Goal: Check status: Check status

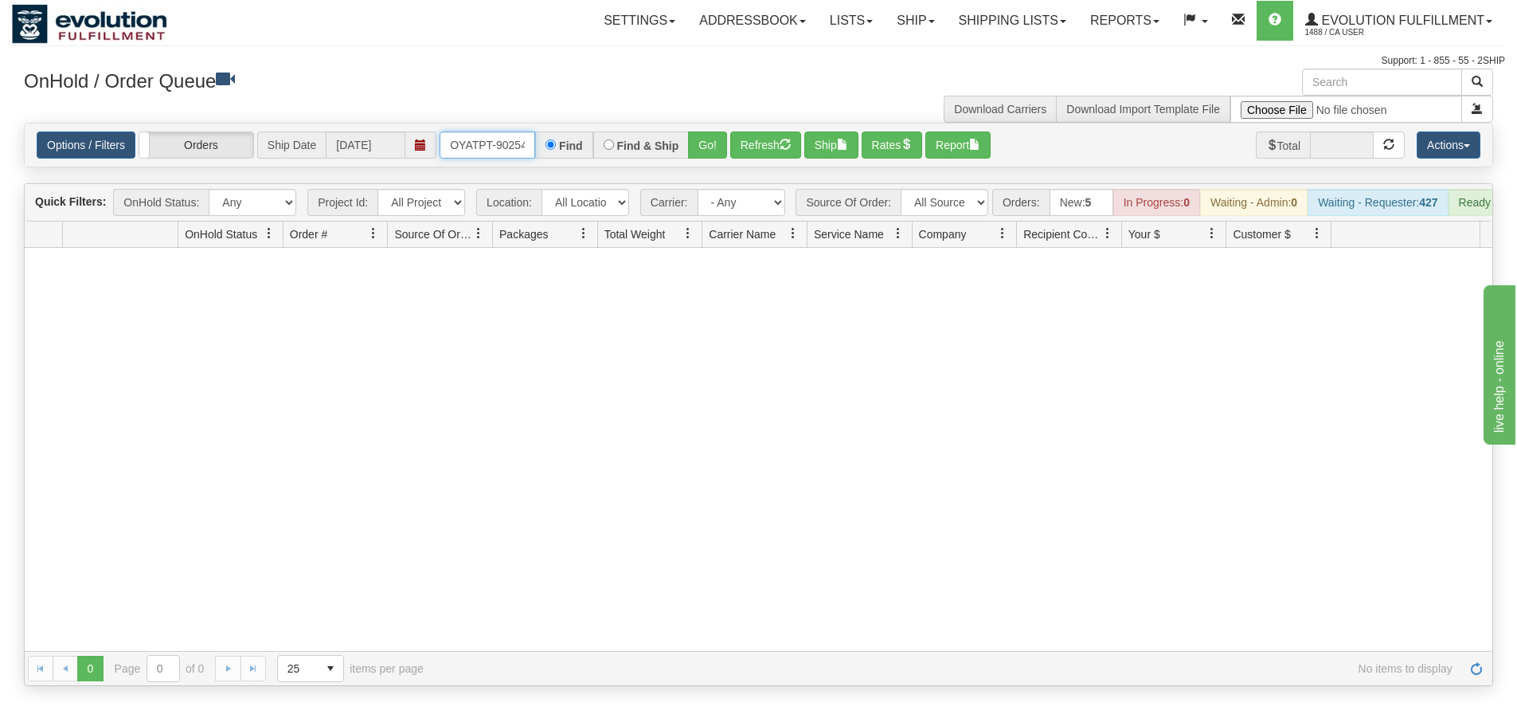
click at [453, 143] on input "OYATPT-902546" at bounding box center [488, 144] width 96 height 27
click at [726, 142] on button "Go!" at bounding box center [707, 144] width 39 height 27
click at [512, 150] on input "OYATPT-902546" at bounding box center [488, 144] width 96 height 27
click at [903, 28] on link "Ship" at bounding box center [915, 21] width 61 height 40
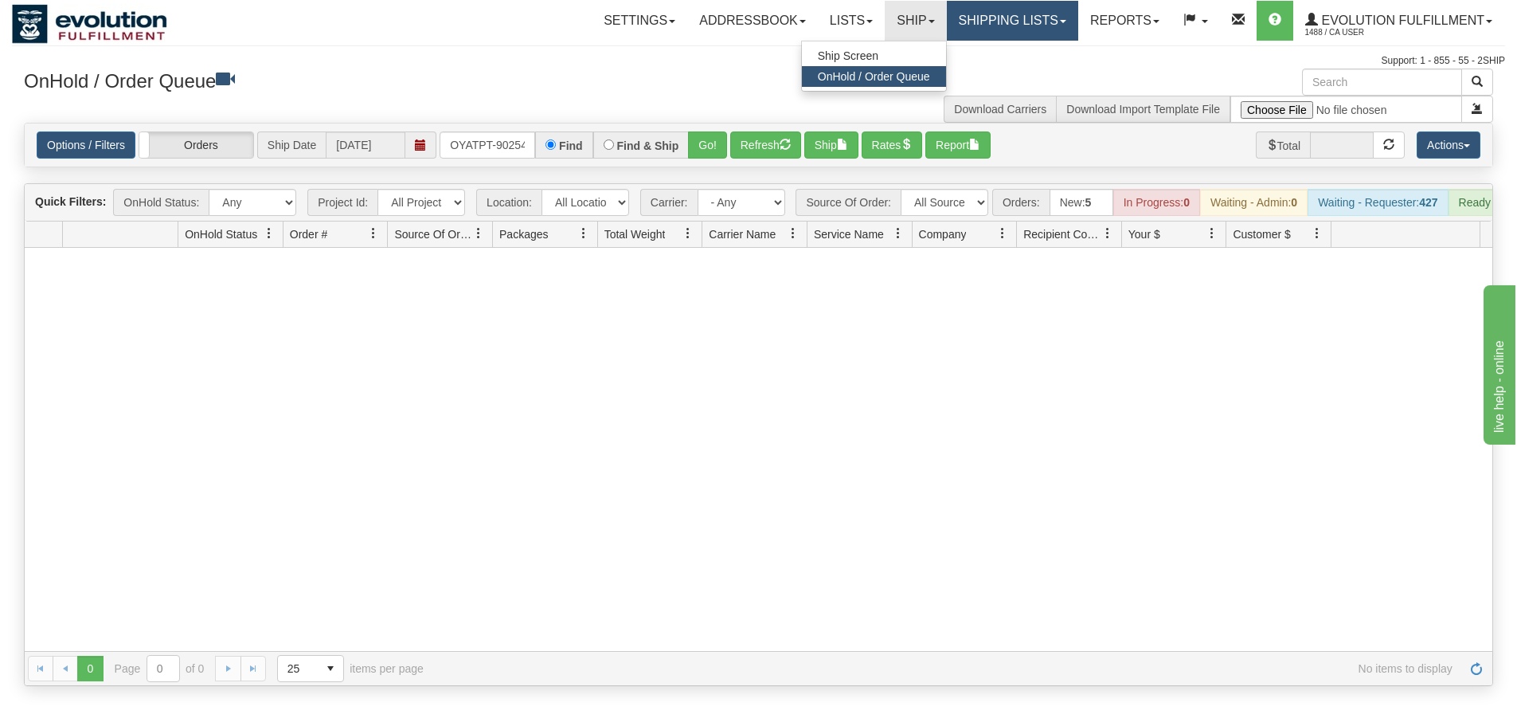
click at [981, 27] on link "Shipping lists" at bounding box center [1012, 21] width 131 height 40
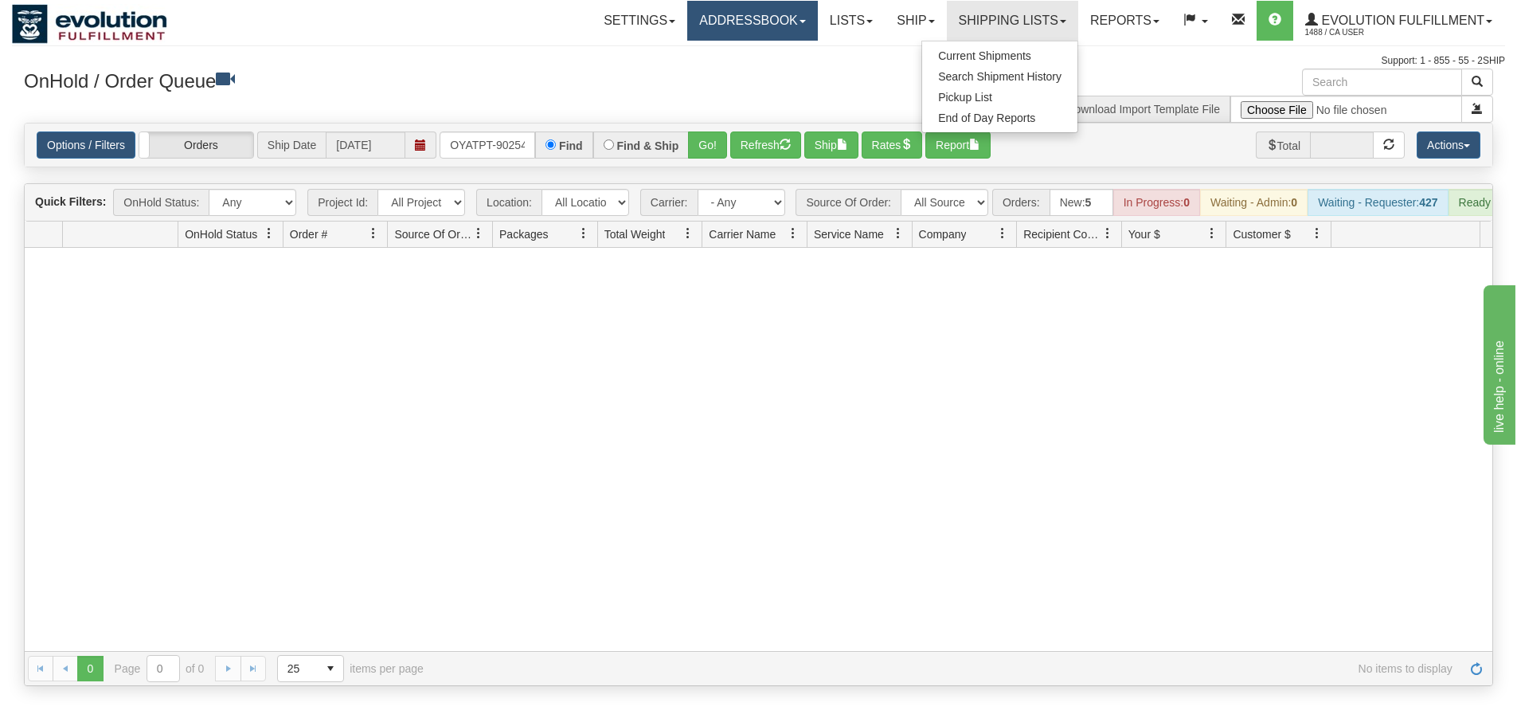
click at [741, 37] on link "Addressbook" at bounding box center [752, 21] width 131 height 40
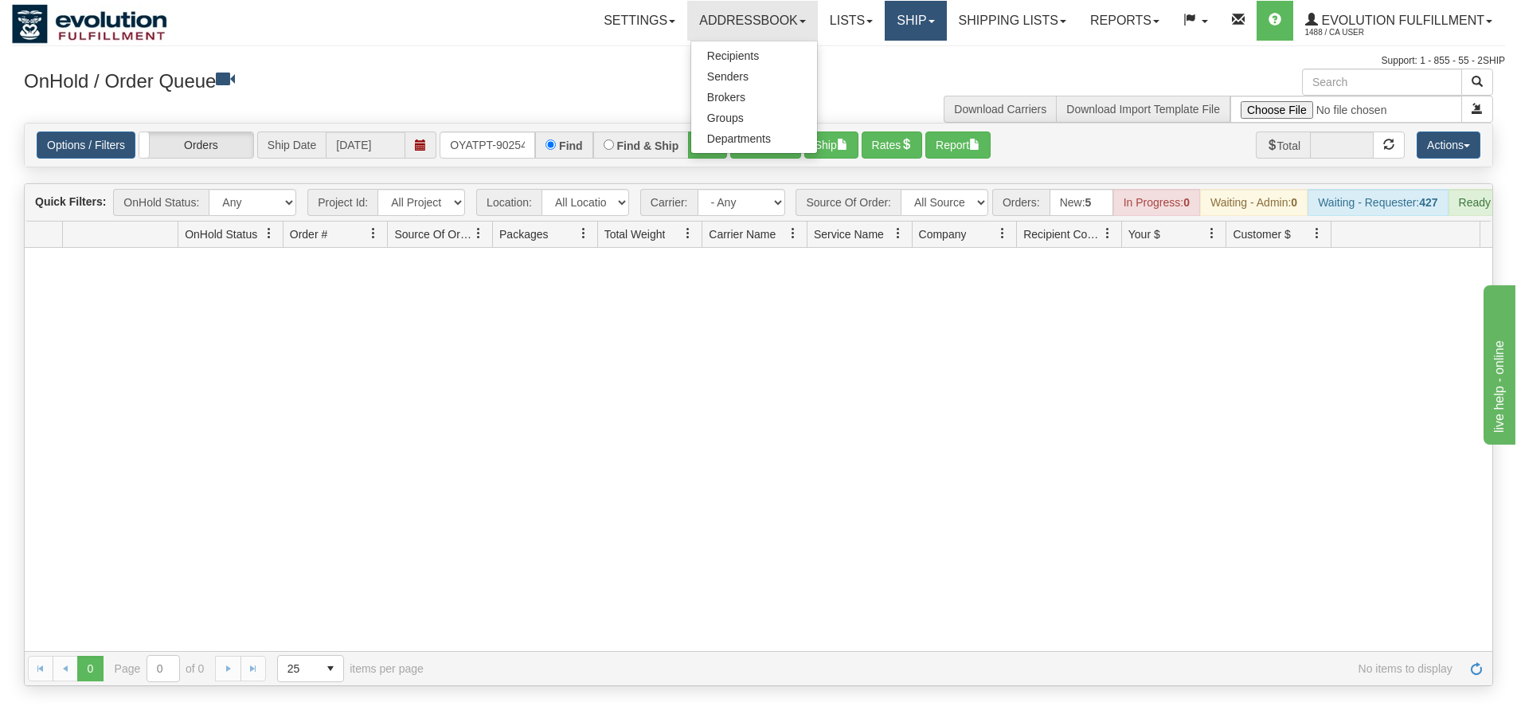
click at [890, 20] on link "Ship" at bounding box center [915, 21] width 61 height 40
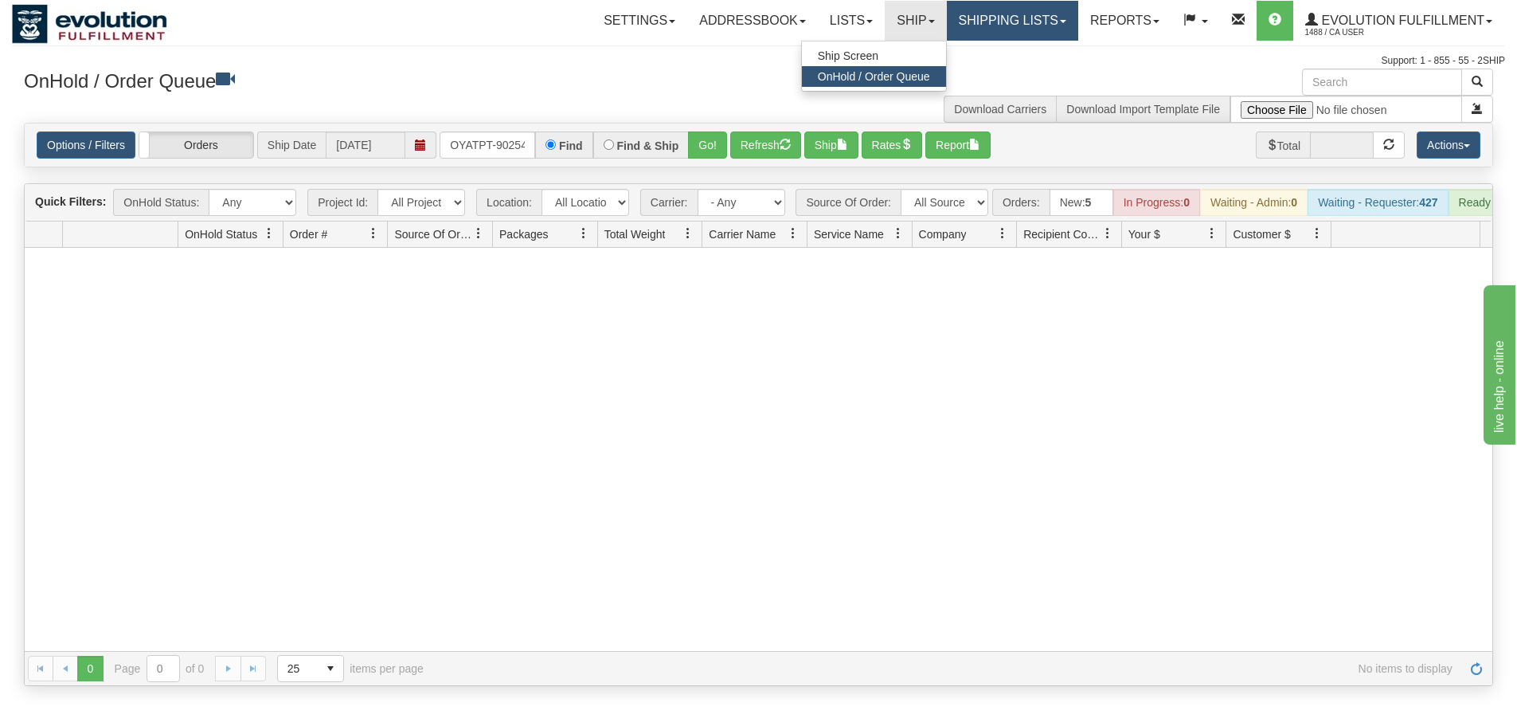
click at [992, 20] on link "Shipping lists" at bounding box center [1012, 21] width 131 height 40
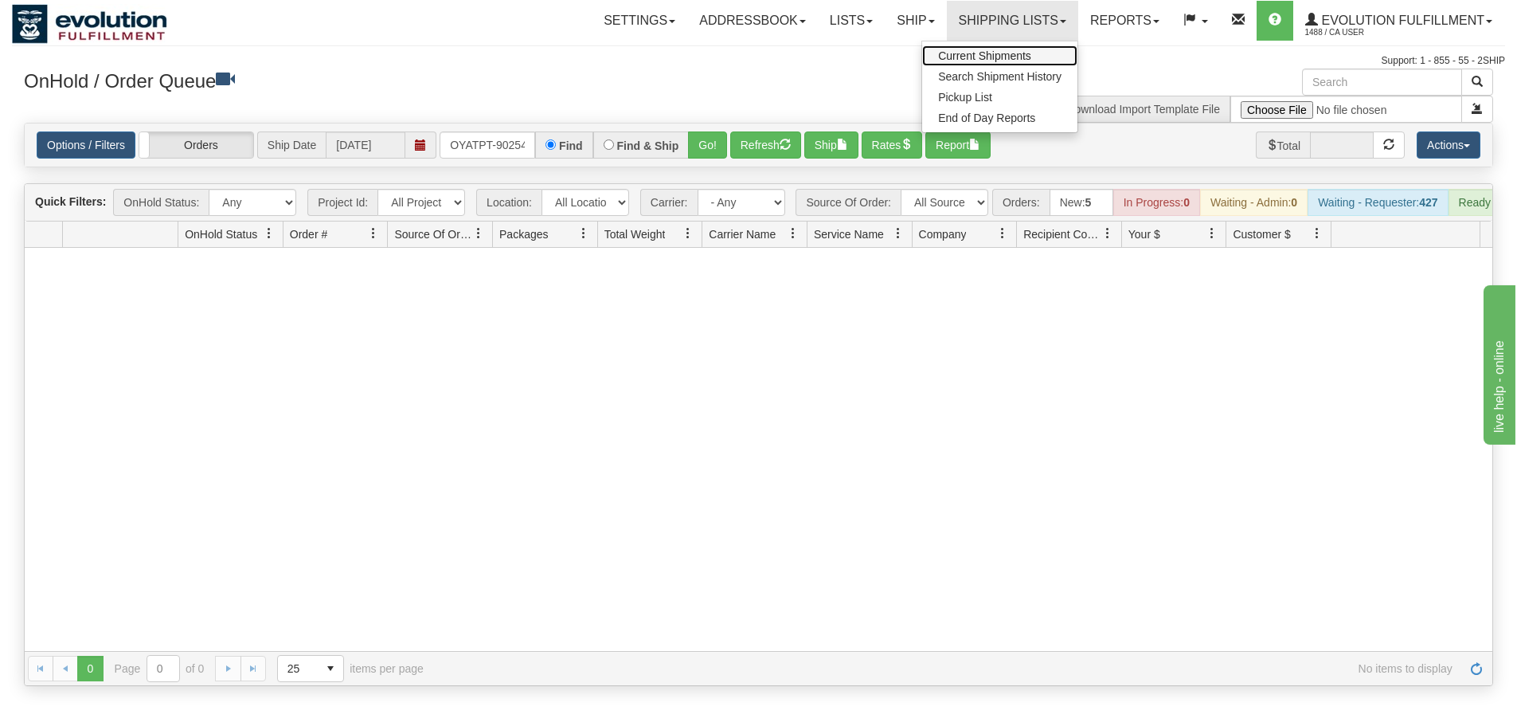
click at [940, 51] on span "Current Shipments" at bounding box center [984, 55] width 93 height 13
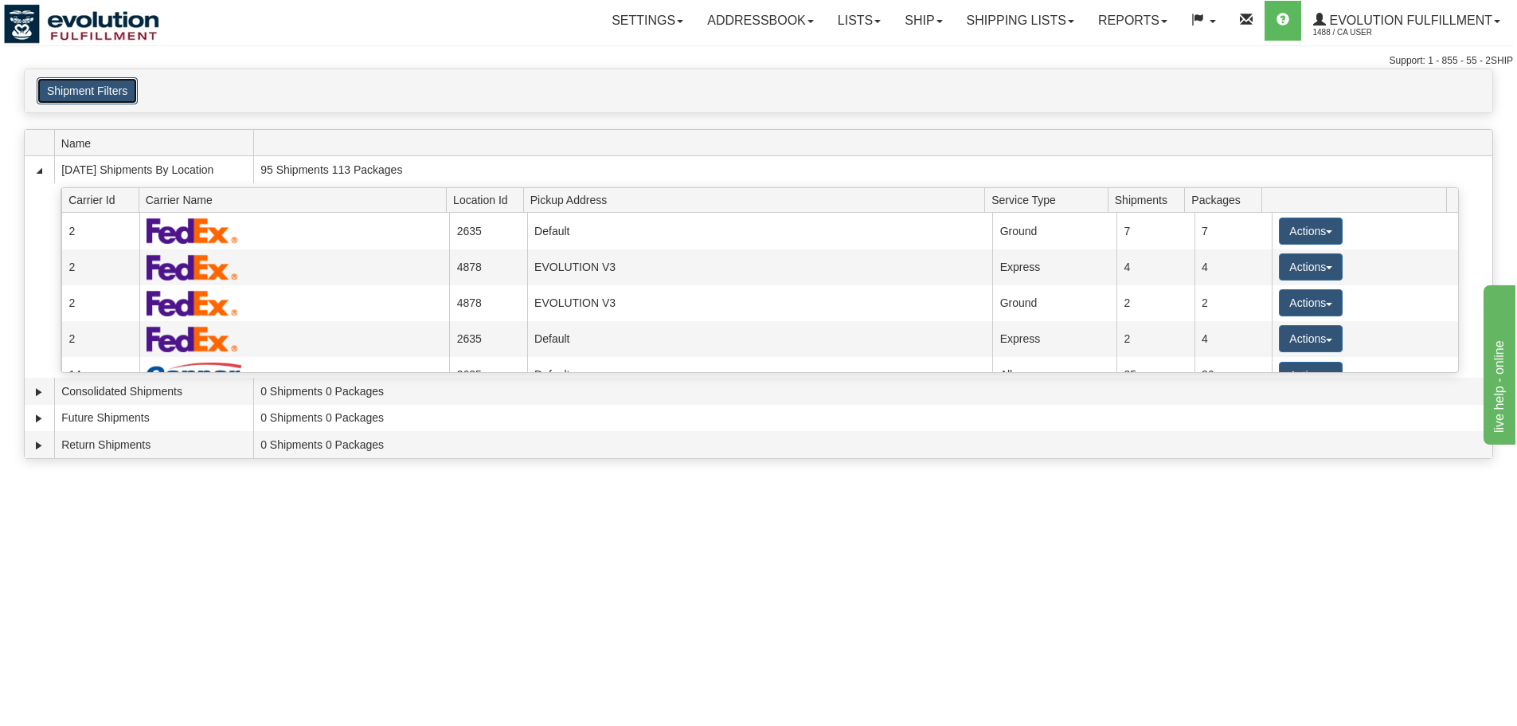
click at [90, 103] on button "Shipment Filters" at bounding box center [87, 90] width 101 height 27
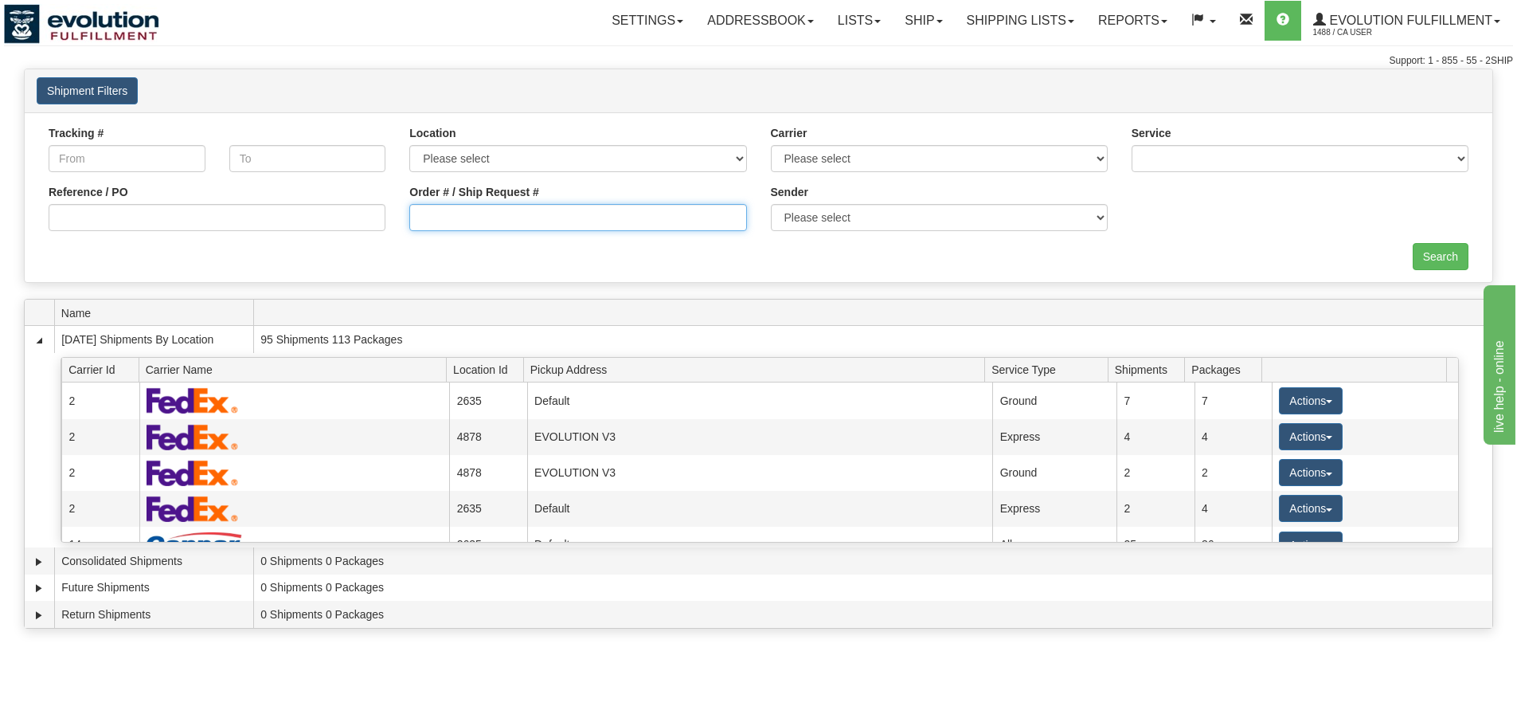
click at [487, 229] on input "Order # / Ship Request #" at bounding box center [577, 217] width 337 height 27
paste input "OYATPT-902546"
type input "OYATPT-902546"
click at [1442, 252] on input "Search" at bounding box center [1441, 256] width 56 height 27
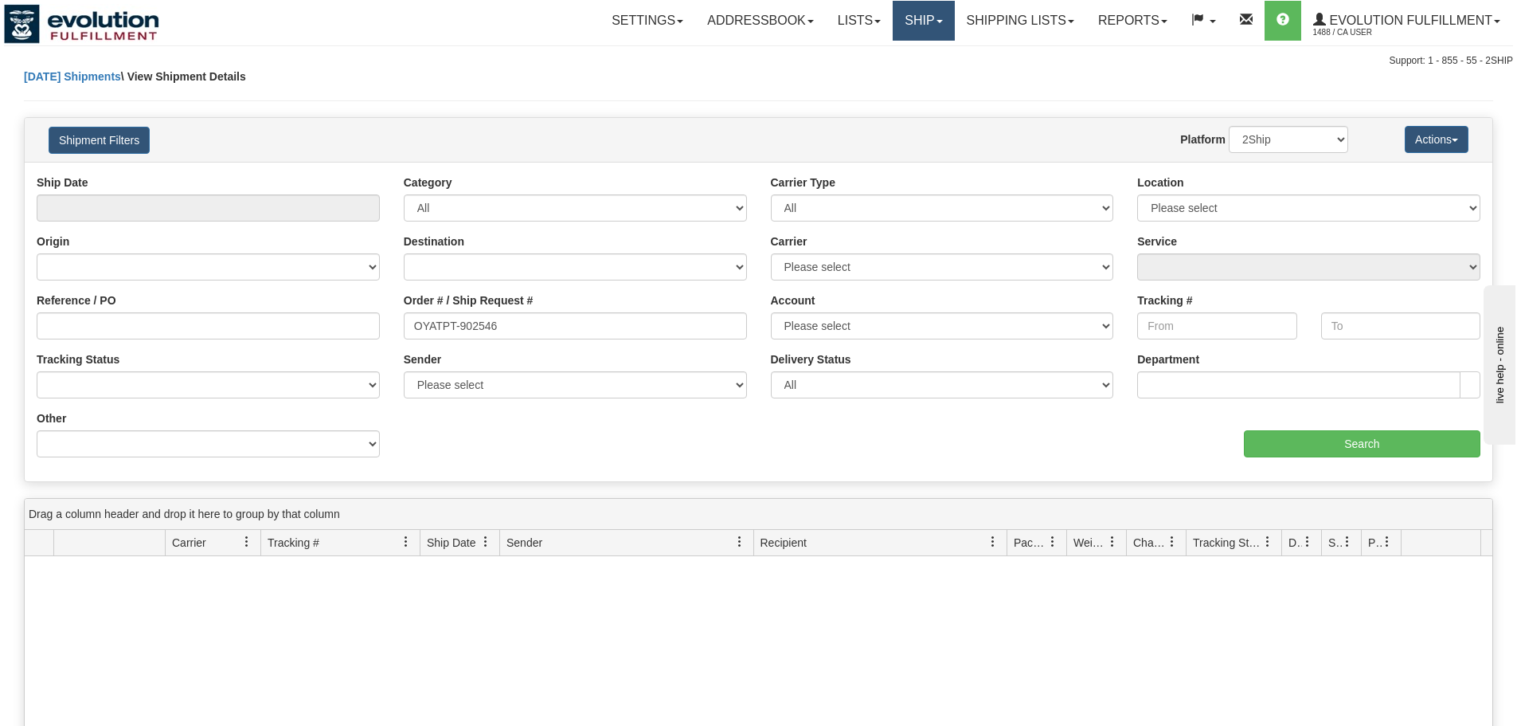
click at [941, 17] on link "Ship" at bounding box center [923, 21] width 61 height 40
click at [890, 80] on span "OnHold / Order Queue" at bounding box center [882, 76] width 112 height 13
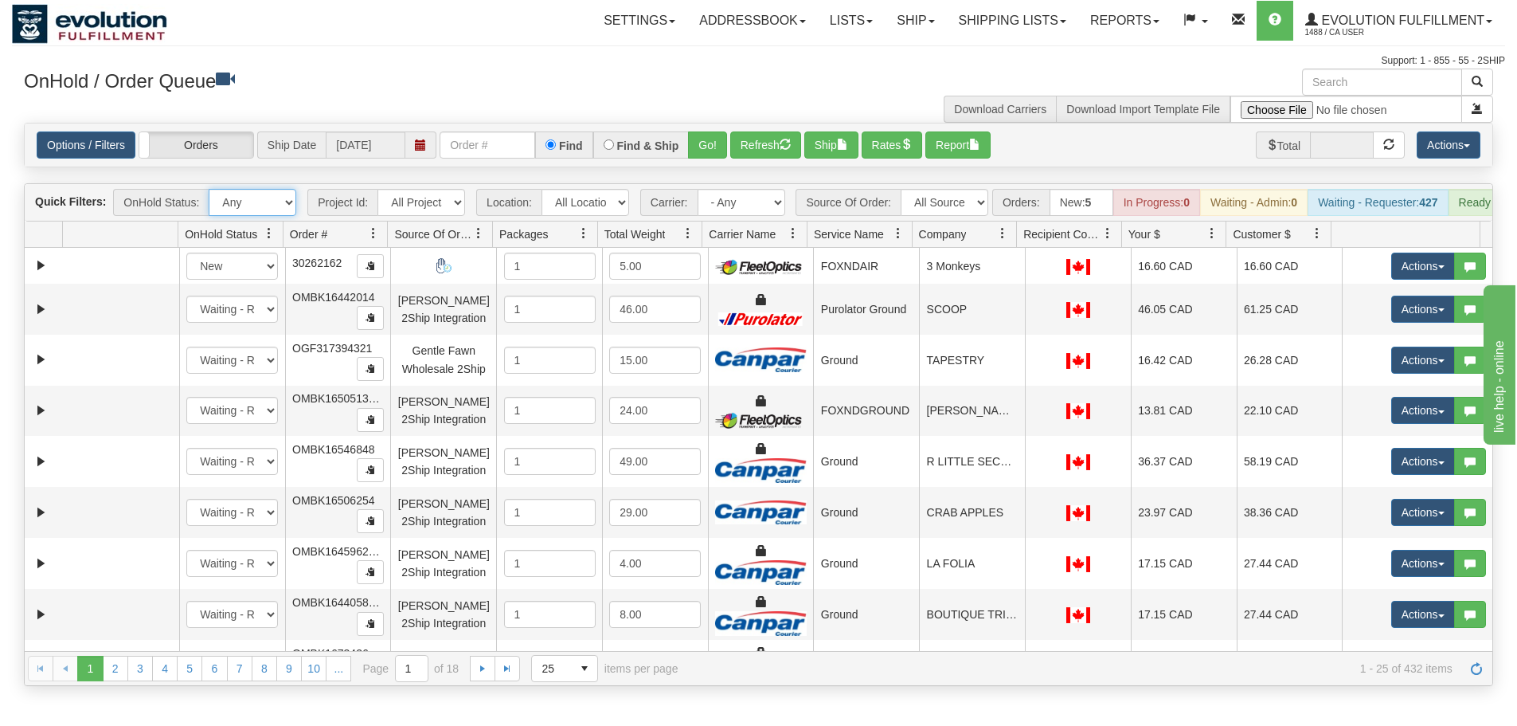
click at [276, 199] on select "Any New In Progress Waiting - Admin Waiting - Requester Ready to Ship" at bounding box center [253, 202] width 88 height 27
click at [398, 203] on select "All Projects" at bounding box center [422, 202] width 88 height 27
click at [459, 149] on input "text" at bounding box center [488, 144] width 96 height 27
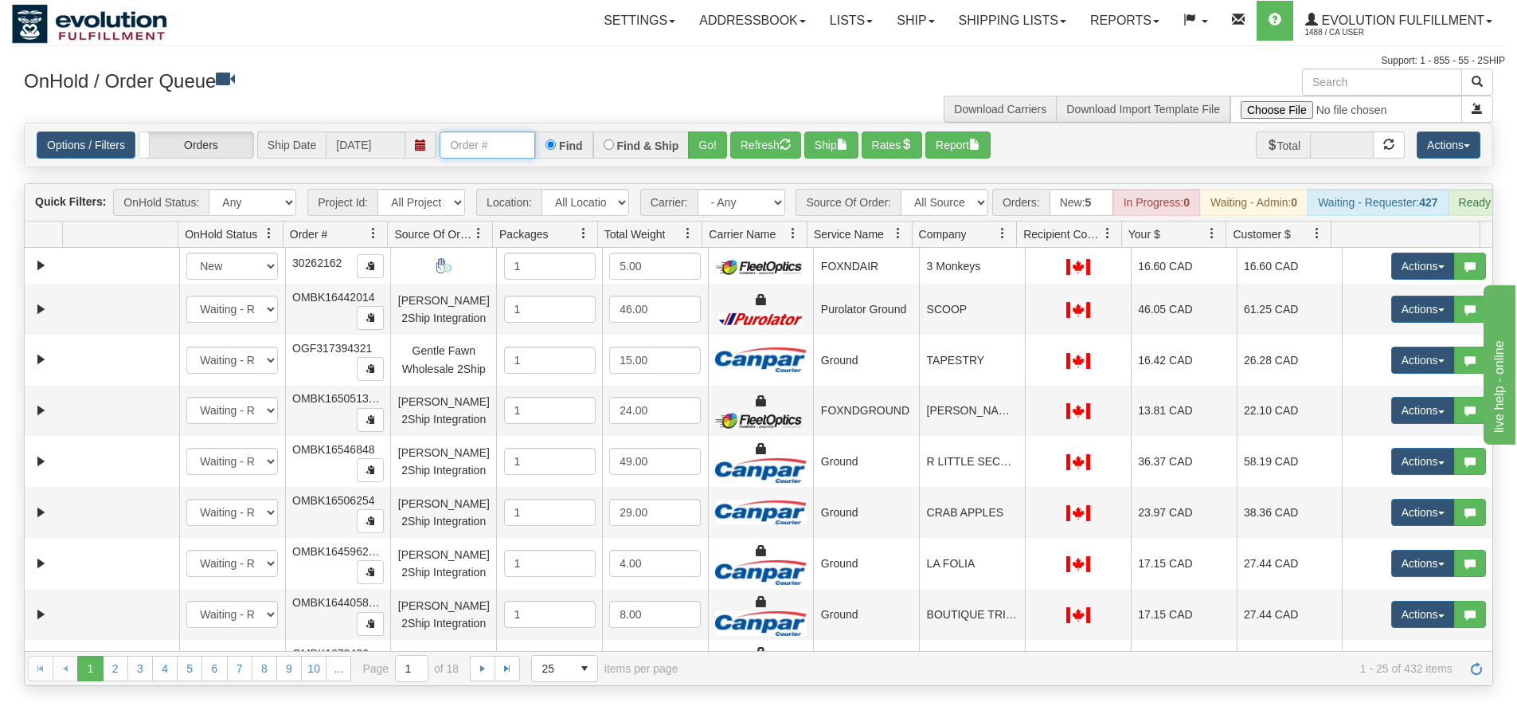
paste input "OYATPT-902546"
click at [487, 147] on input "OYATPT-902546" at bounding box center [488, 144] width 96 height 27
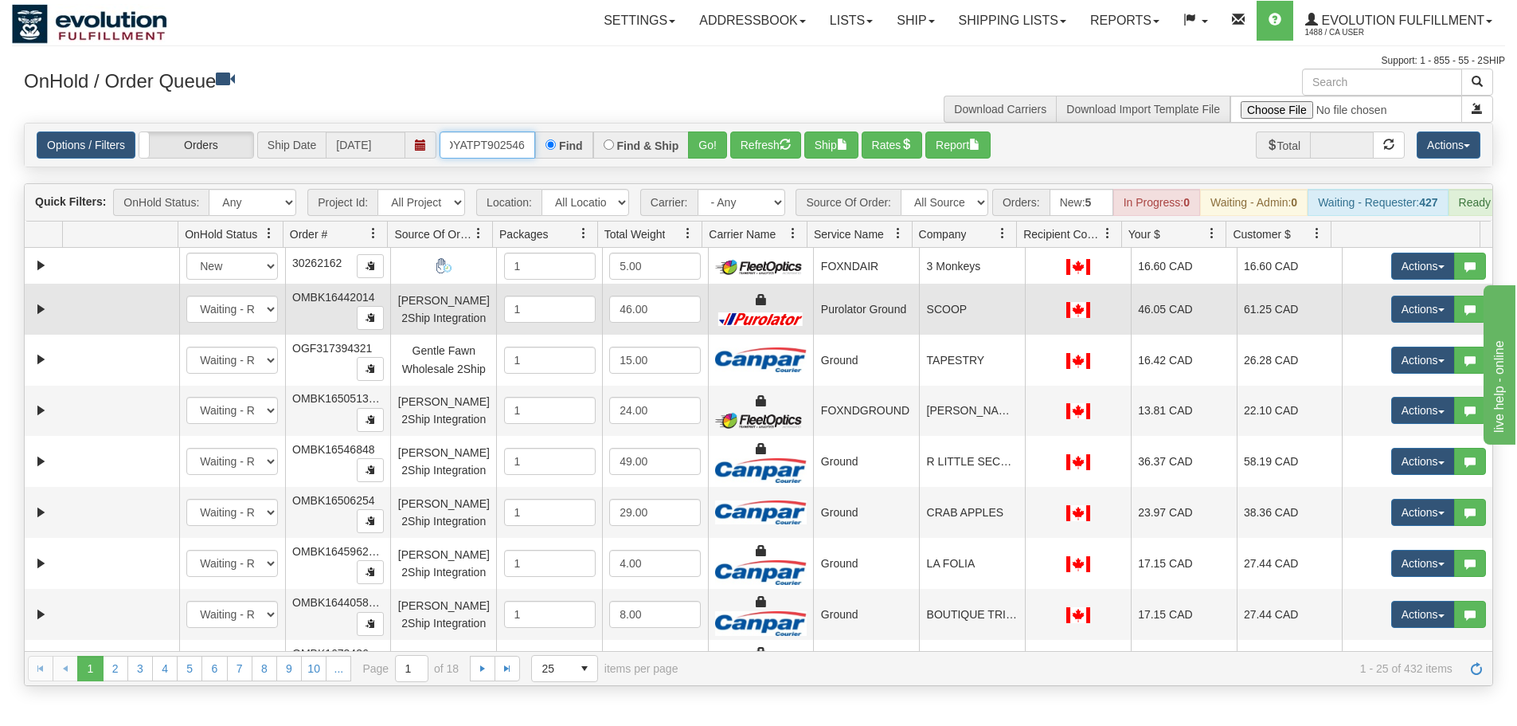
scroll to position [0, 6]
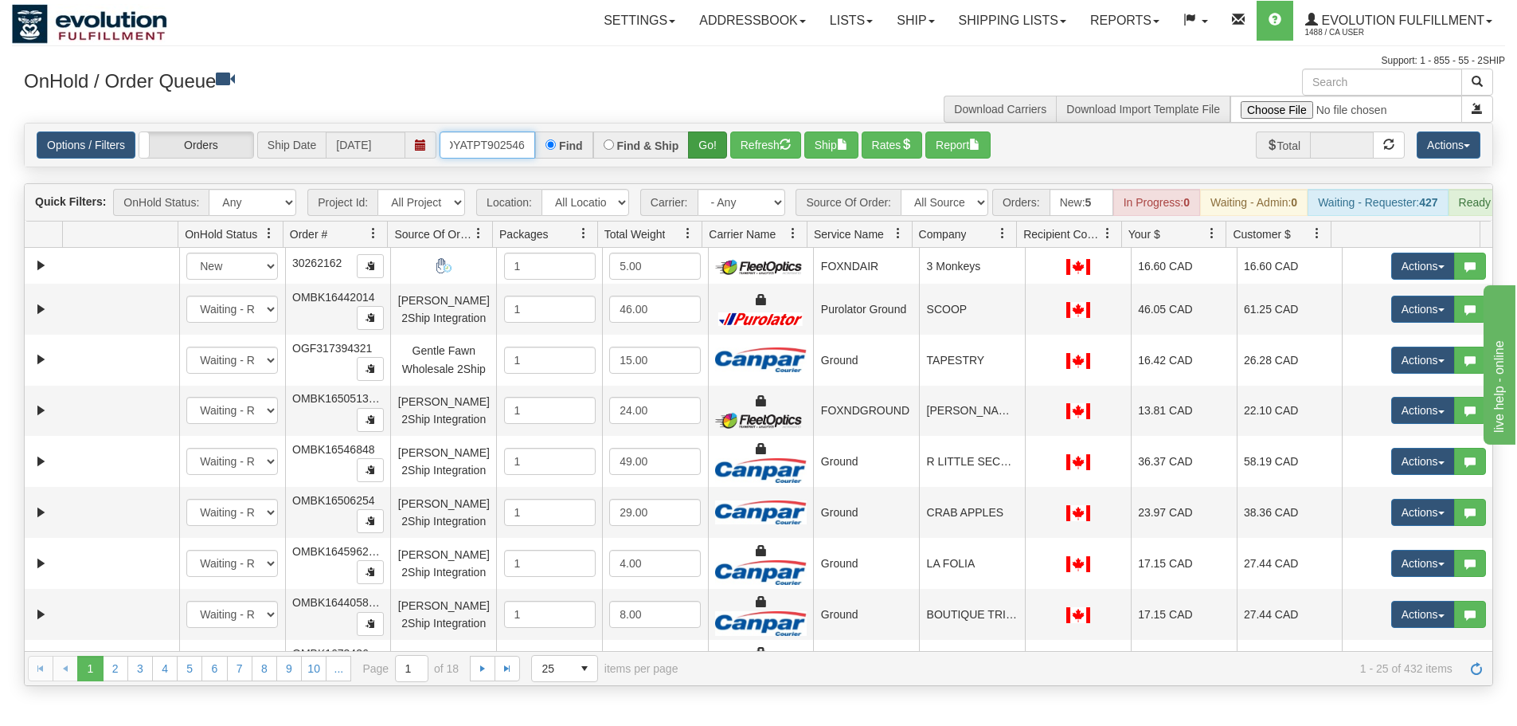
type input "OYATPT902546"
click at [701, 142] on button "Go!" at bounding box center [707, 144] width 39 height 27
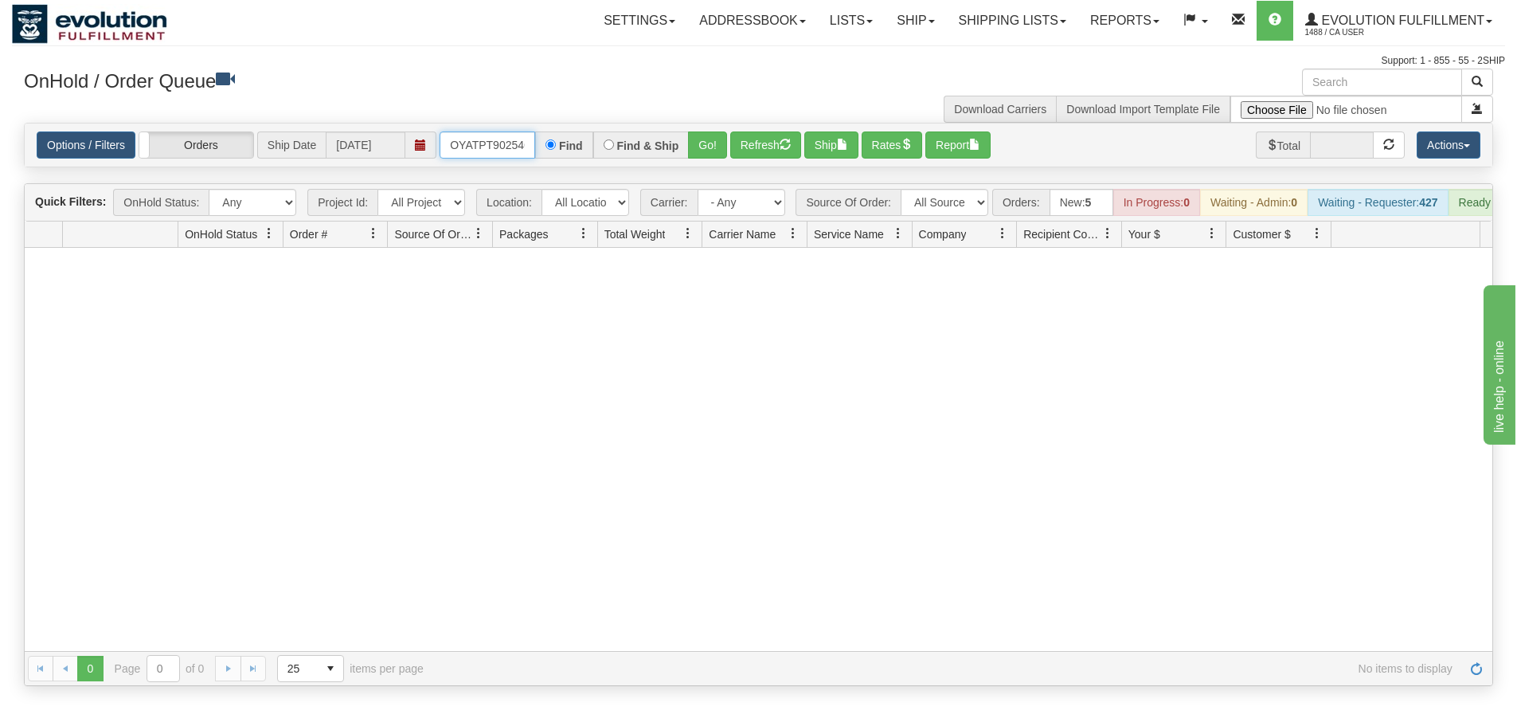
click at [450, 143] on input "OYATPT902546" at bounding box center [488, 144] width 96 height 27
click at [498, 147] on input "OYATPT902546" at bounding box center [488, 144] width 96 height 27
click at [706, 137] on button "Go!" at bounding box center [707, 144] width 39 height 27
